Goal: Check status: Check status

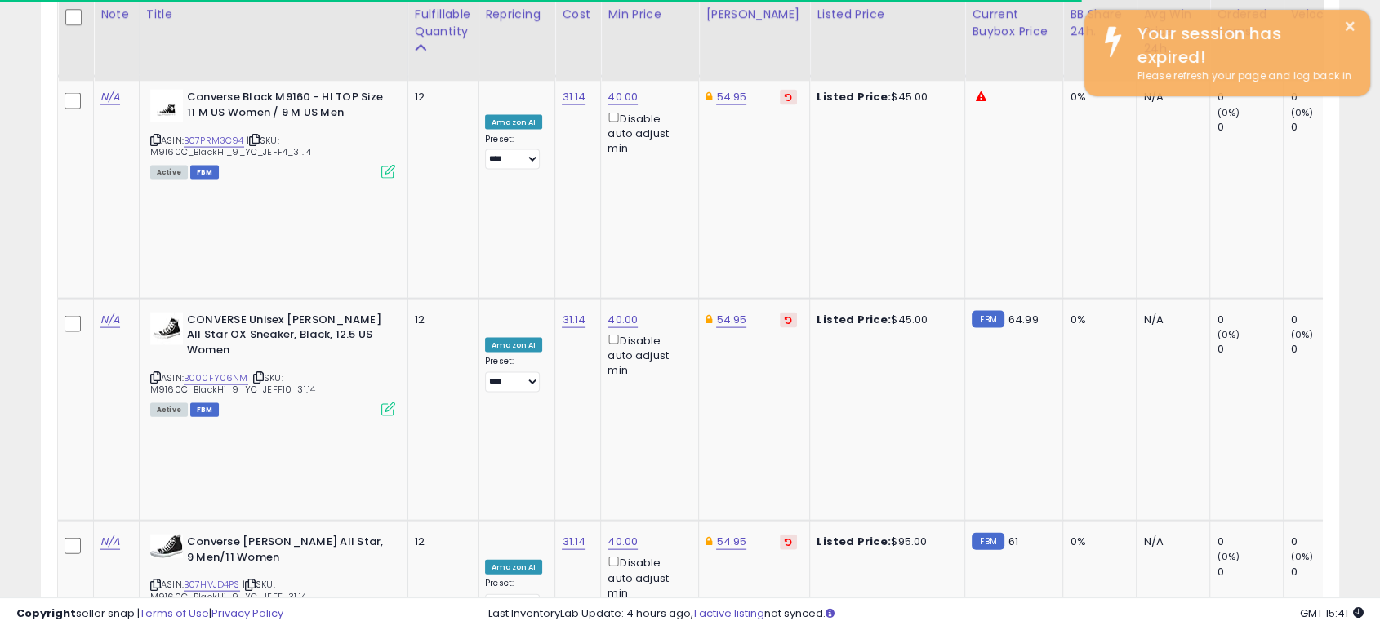
scroll to position [3469, 0]
